Goal: Task Accomplishment & Management: Manage account settings

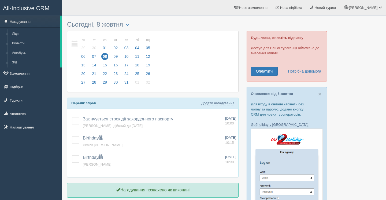
click at [18, 12] on link "All-Inclusive CRM" at bounding box center [30, 7] width 61 height 15
click at [19, 25] on link "Нагадування" at bounding box center [30, 22] width 60 height 12
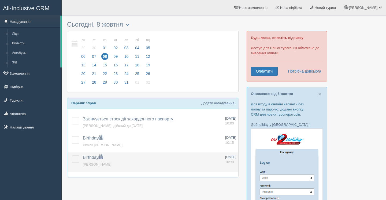
click at [72, 155] on label at bounding box center [72, 155] width 0 height 0
click at [0, 0] on input "checkbox" at bounding box center [0, 0] width 0 height 0
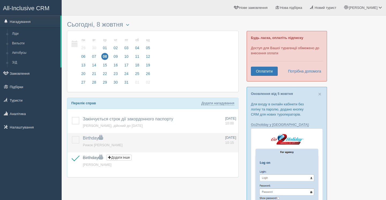
click at [72, 136] on label at bounding box center [72, 136] width 0 height 0
click at [0, 0] on input "checkbox" at bounding box center [0, 0] width 0 height 0
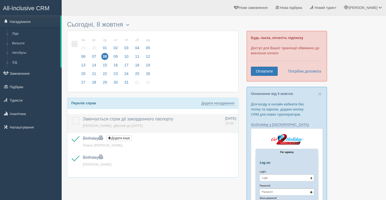
click at [72, 117] on label at bounding box center [72, 117] width 0 height 0
click at [0, 0] on input "checkbox" at bounding box center [0, 0] width 0 height 0
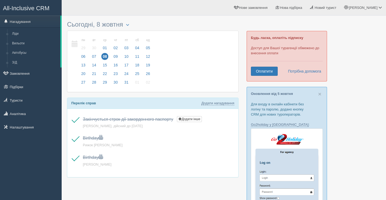
click at [25, 7] on span "All-Inclusive CRM" at bounding box center [26, 8] width 47 height 7
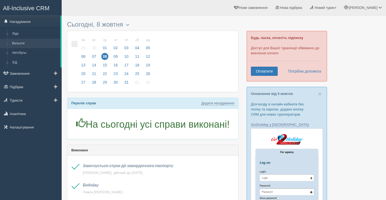
click at [17, 42] on link "Вильоти" at bounding box center [35, 44] width 51 height 10
